Goal: Use online tool/utility: Use online tool/utility

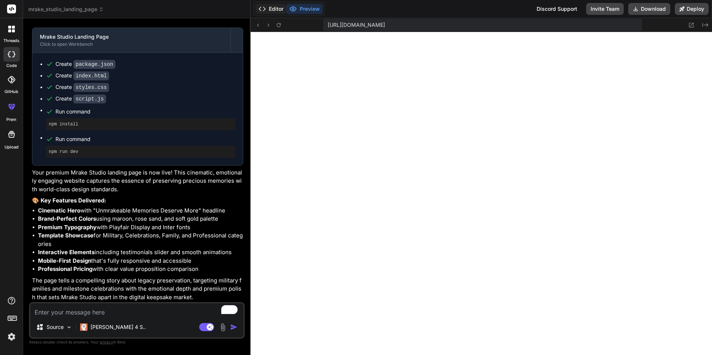
click at [263, 11] on icon at bounding box center [261, 8] width 7 height 7
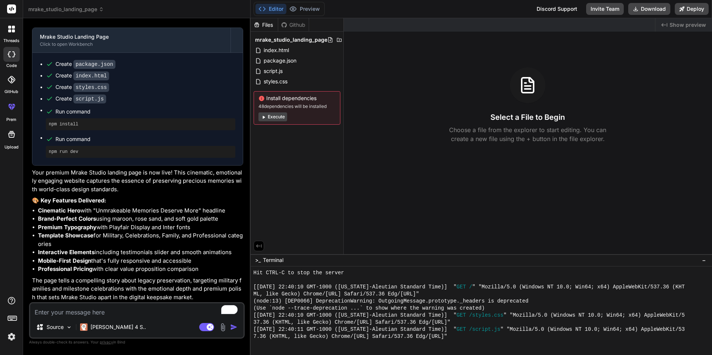
click at [272, 116] on button "Execute" at bounding box center [272, 116] width 29 height 9
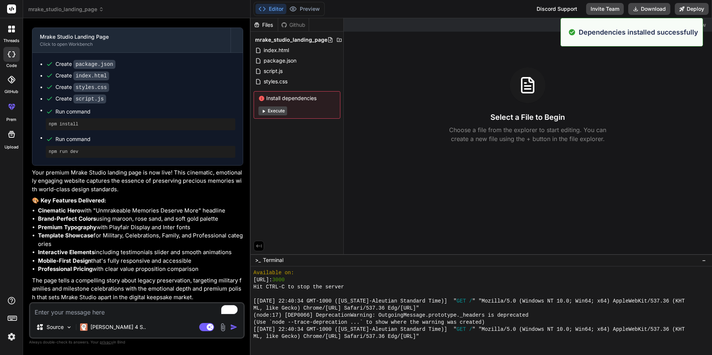
scroll to position [623, 0]
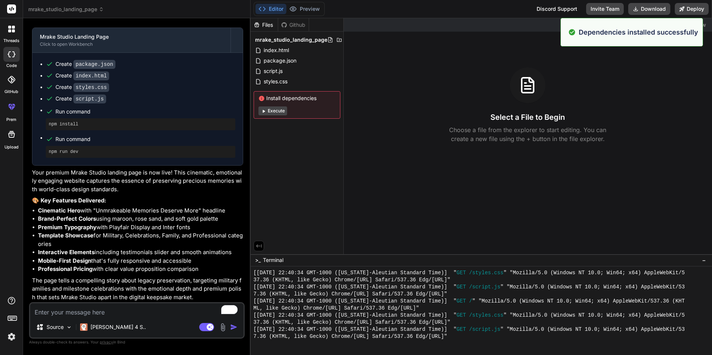
click at [378, 146] on div "Created with Pixso. Show preview Select a File to Begin Choose a file from the …" at bounding box center [528, 136] width 369 height 236
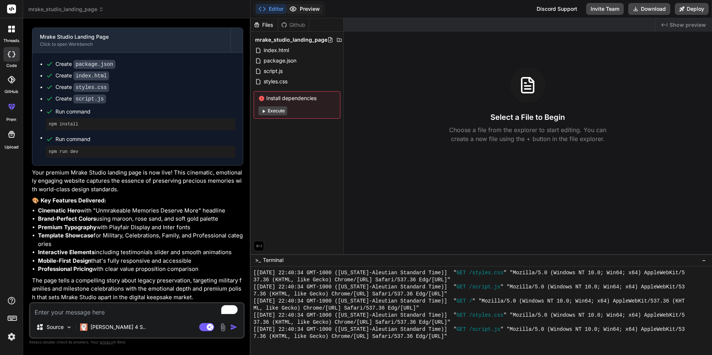
click at [314, 5] on button "Preview" at bounding box center [304, 9] width 36 height 10
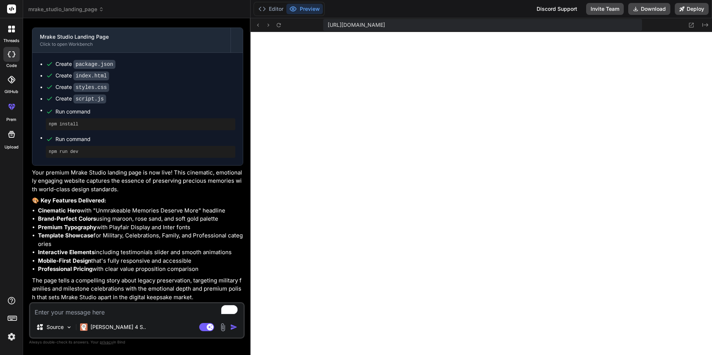
click at [11, 11] on icon at bounding box center [12, 9] width 6 height 4
click at [10, 85] on div at bounding box center [11, 79] width 16 height 16
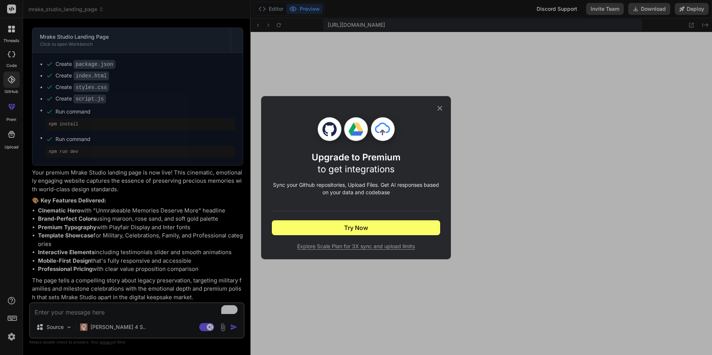
click at [439, 107] on icon at bounding box center [439, 108] width 5 height 5
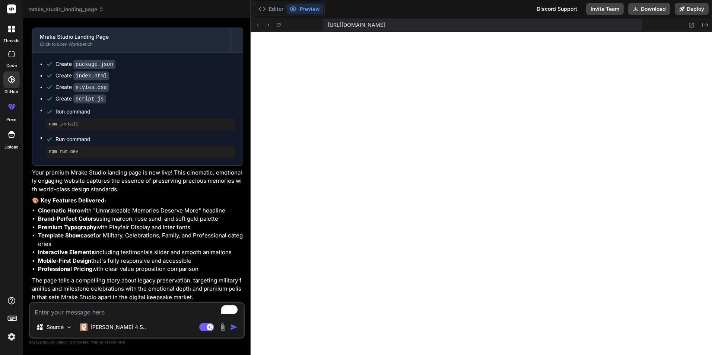
click at [7, 57] on div at bounding box center [11, 54] width 16 height 15
click at [6, 32] on div at bounding box center [12, 29] width 16 height 16
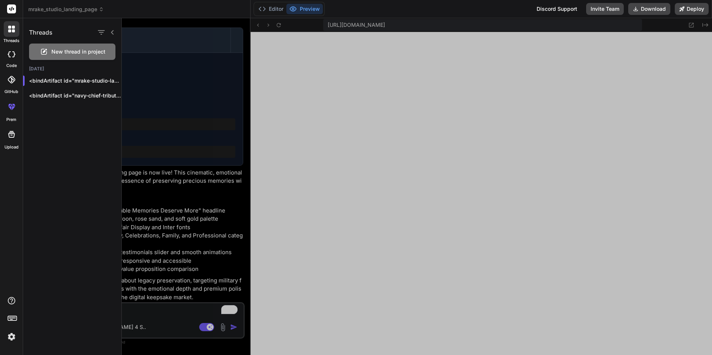
click at [61, 130] on div "Threads New thread in project [DATE] <bindArtifact id="mrake-studio-landing" ti…" at bounding box center [72, 186] width 99 height 337
click at [80, 55] on span "New thread in project" at bounding box center [78, 51] width 54 height 7
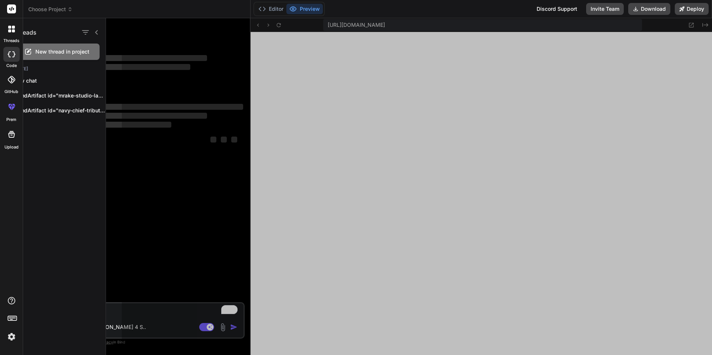
scroll to position [658, 0]
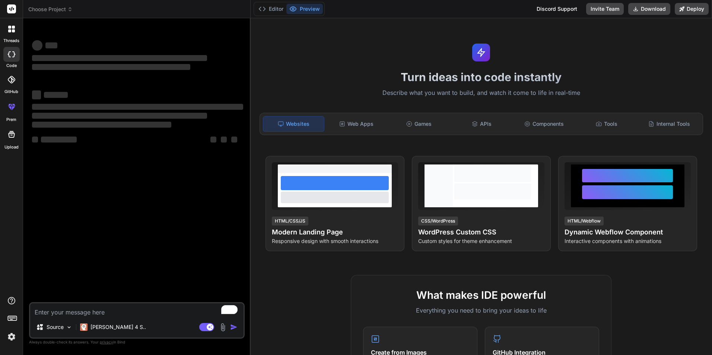
type textarea "x"
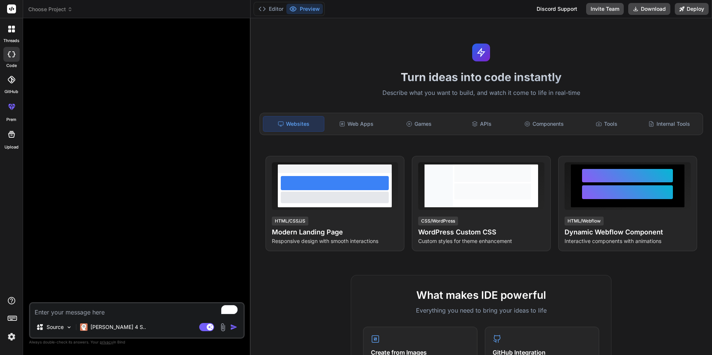
click at [103, 308] on textarea "To enrich screen reader interactions, please activate Accessibility in Grammarl…" at bounding box center [136, 309] width 213 height 13
click at [547, 128] on div "Components" at bounding box center [543, 124] width 61 height 16
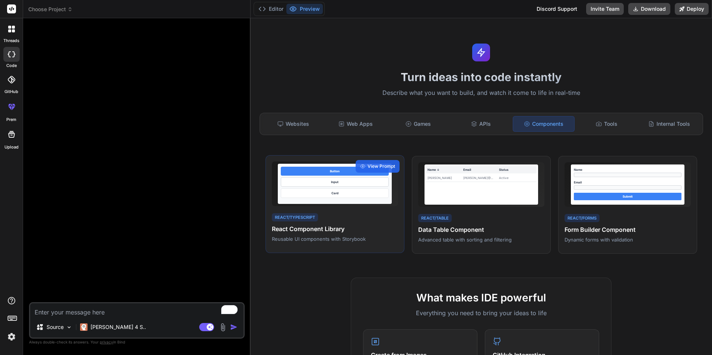
click at [330, 229] on h4 "React Component Library" at bounding box center [335, 229] width 126 height 9
click at [348, 173] on div "Button" at bounding box center [335, 171] width 108 height 9
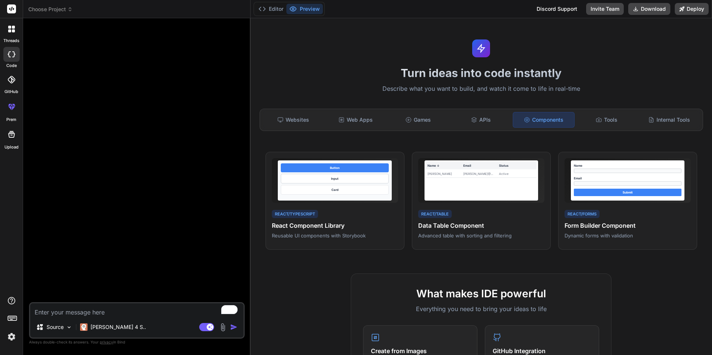
scroll to position [0, 0]
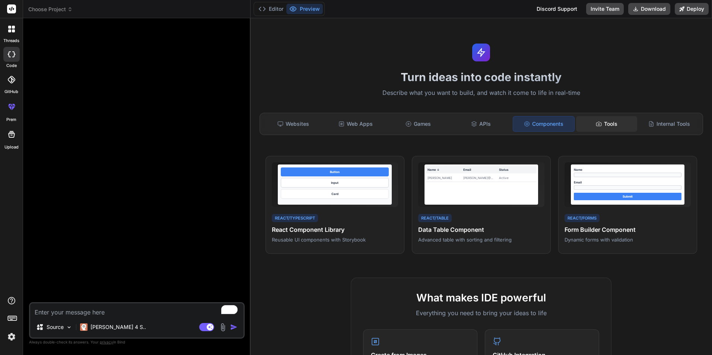
click at [596, 128] on div "Tools" at bounding box center [606, 124] width 61 height 16
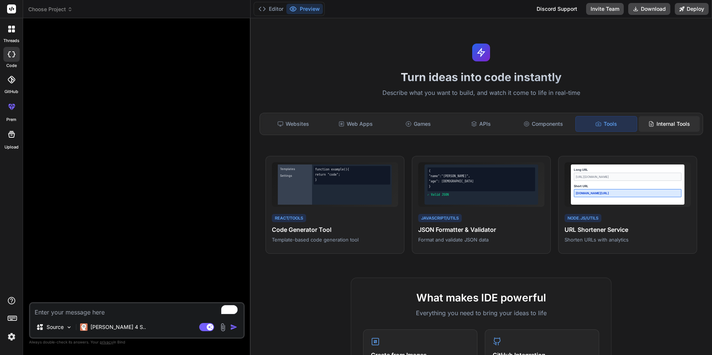
click at [658, 122] on div "Internal Tools" at bounding box center [669, 124] width 61 height 16
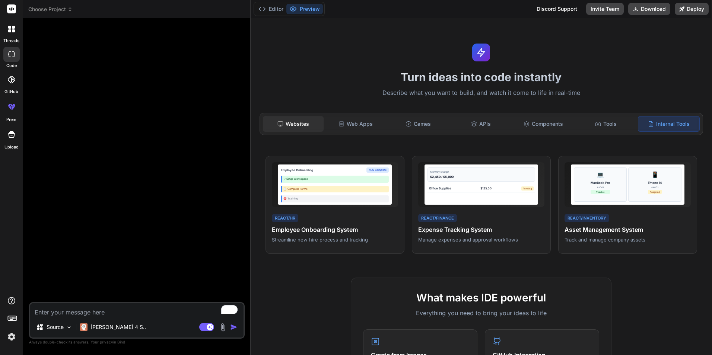
click at [299, 124] on div "Websites" at bounding box center [293, 124] width 61 height 16
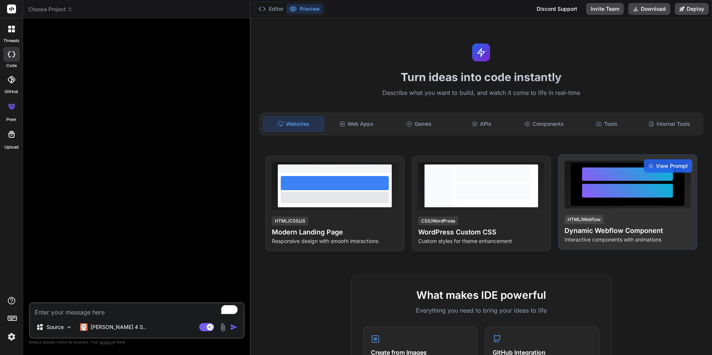
click at [637, 190] on div at bounding box center [627, 191] width 91 height 14
click at [666, 167] on span "View Prompt" at bounding box center [672, 165] width 32 height 7
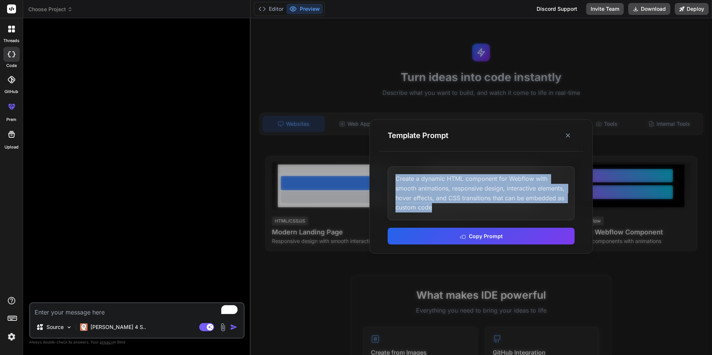
drag, startPoint x: 448, startPoint y: 207, endPoint x: 382, endPoint y: 171, distance: 75.1
click at [382, 171] on div "Create a dynamic HTML component for Webflow with smooth animations, responsive …" at bounding box center [481, 205] width 205 height 96
click at [498, 238] on button "Copy Prompt" at bounding box center [481, 235] width 187 height 17
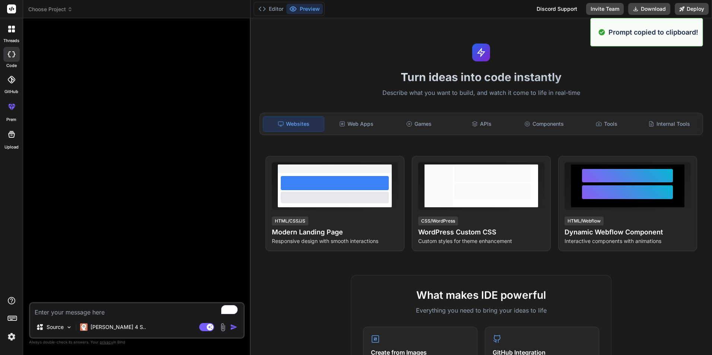
click at [109, 311] on textarea "To enrich screen reader interactions, please activate Accessibility in Grammarl…" at bounding box center [136, 309] width 213 height 13
paste textarea "Create a dynamic HTML component for Webflow with smooth animations, responsive …"
type textarea "Create a dynamic HTML component for Webflow with smooth animations, responsive …"
type textarea "x"
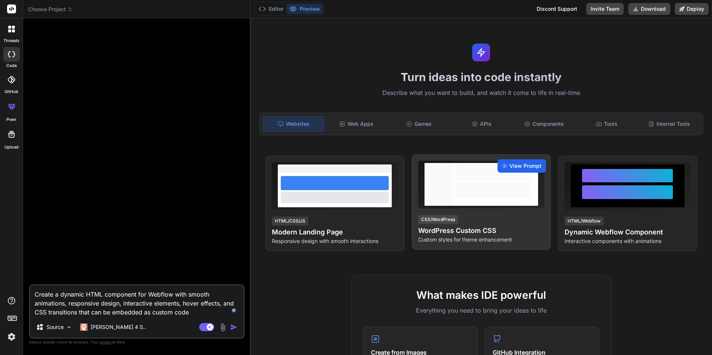
type textarea "Create a dynamic HTML component for Webflow with smooth animations, responsive …"
click at [529, 163] on span "View Prompt" at bounding box center [525, 165] width 32 height 7
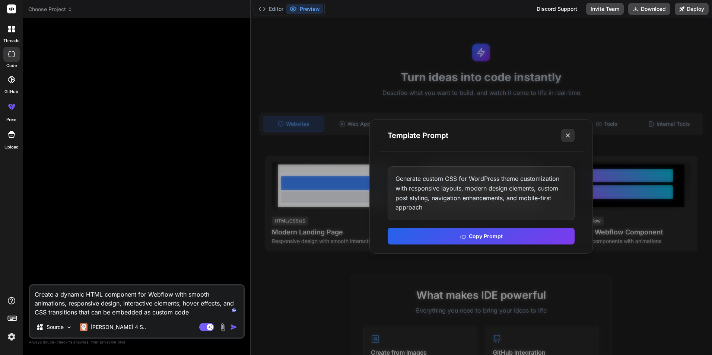
click at [570, 136] on icon at bounding box center [567, 135] width 7 height 7
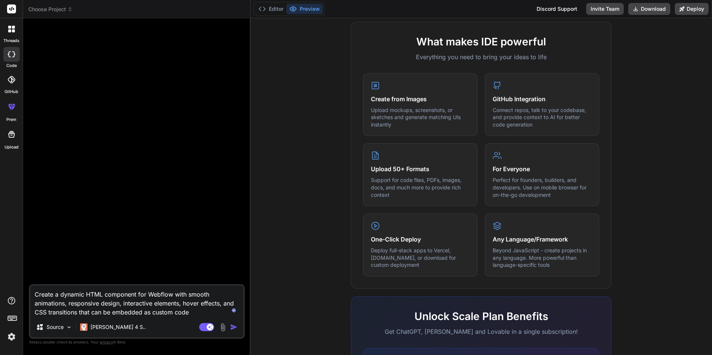
scroll to position [206, 0]
